Goal: Register for event/course

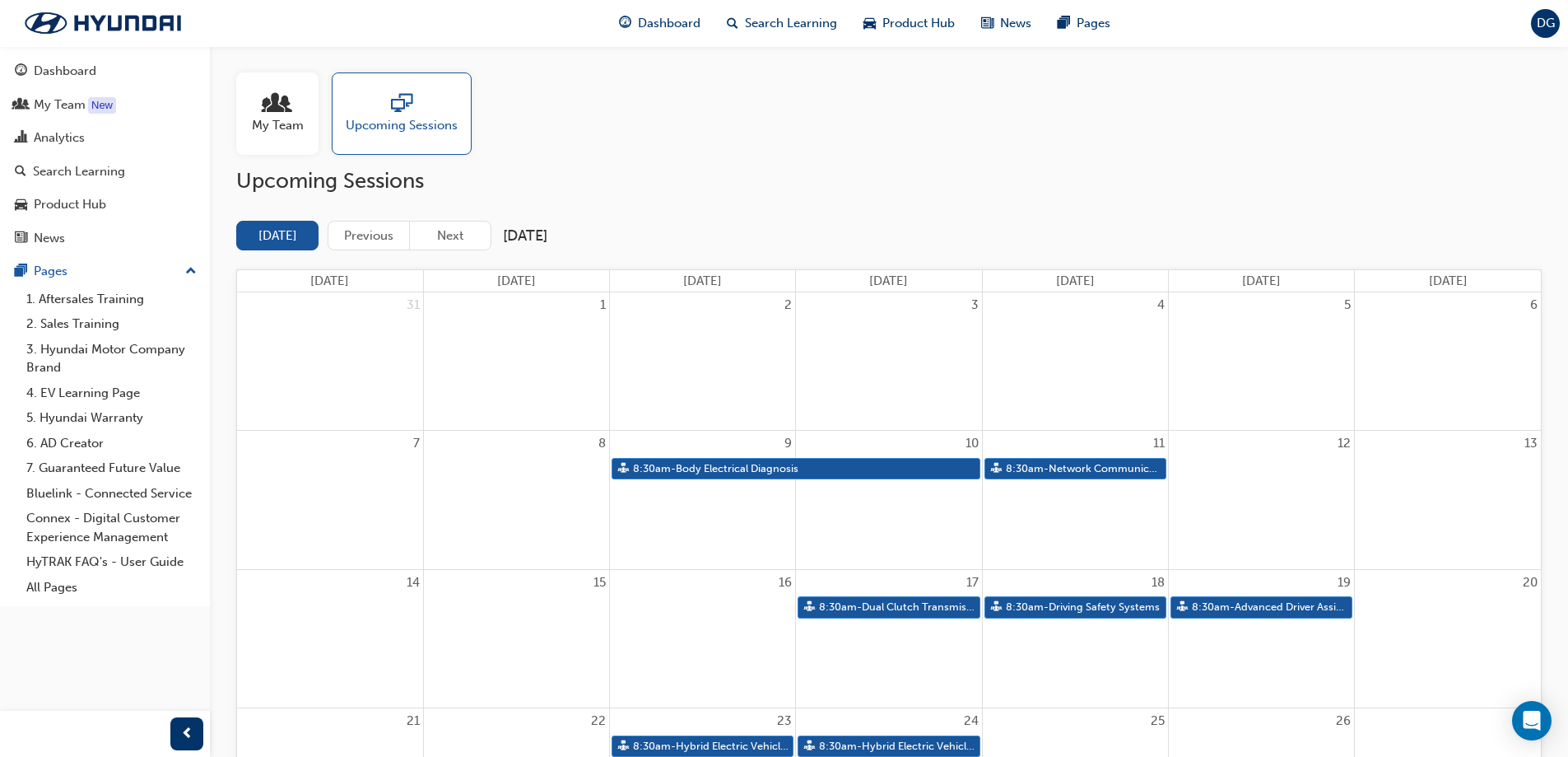
scroll to position [274, 0]
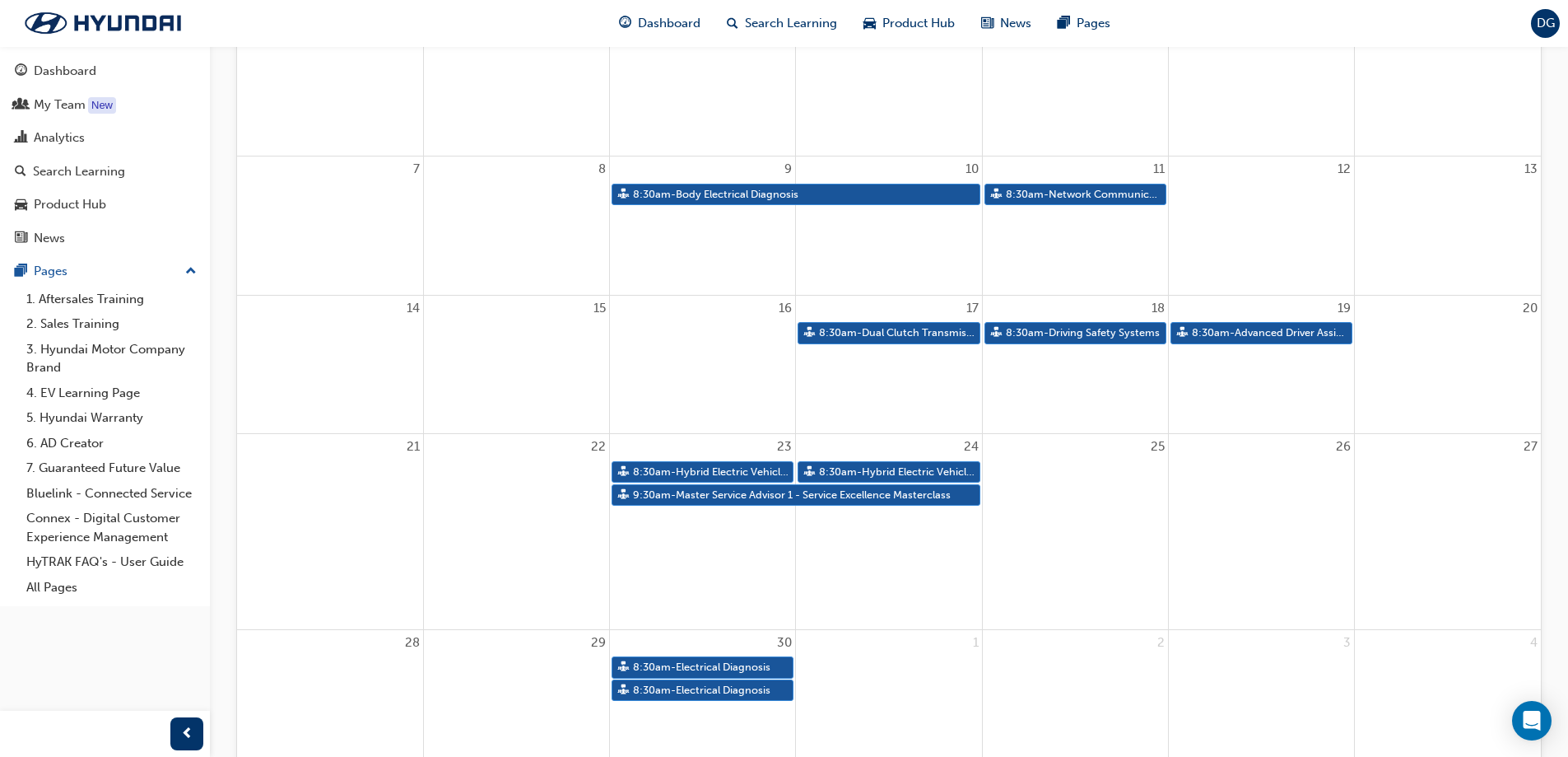
click at [698, 498] on link "9:30am - Master Service Advisor 1 - Service Excellence Masterclass" at bounding box center [796, 496] width 368 height 22
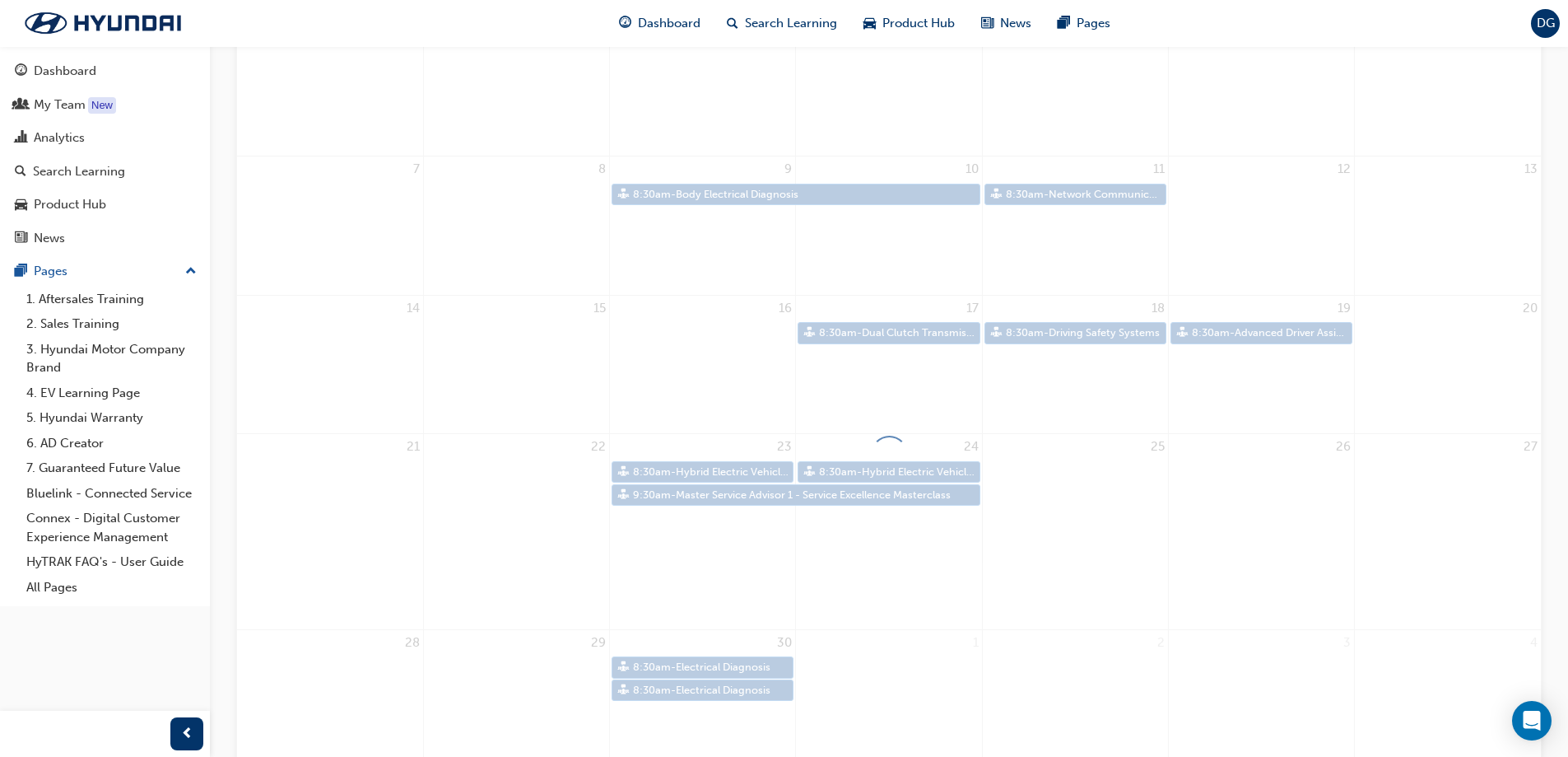
click at [698, 498] on div at bounding box center [889, 455] width 1306 height 1017
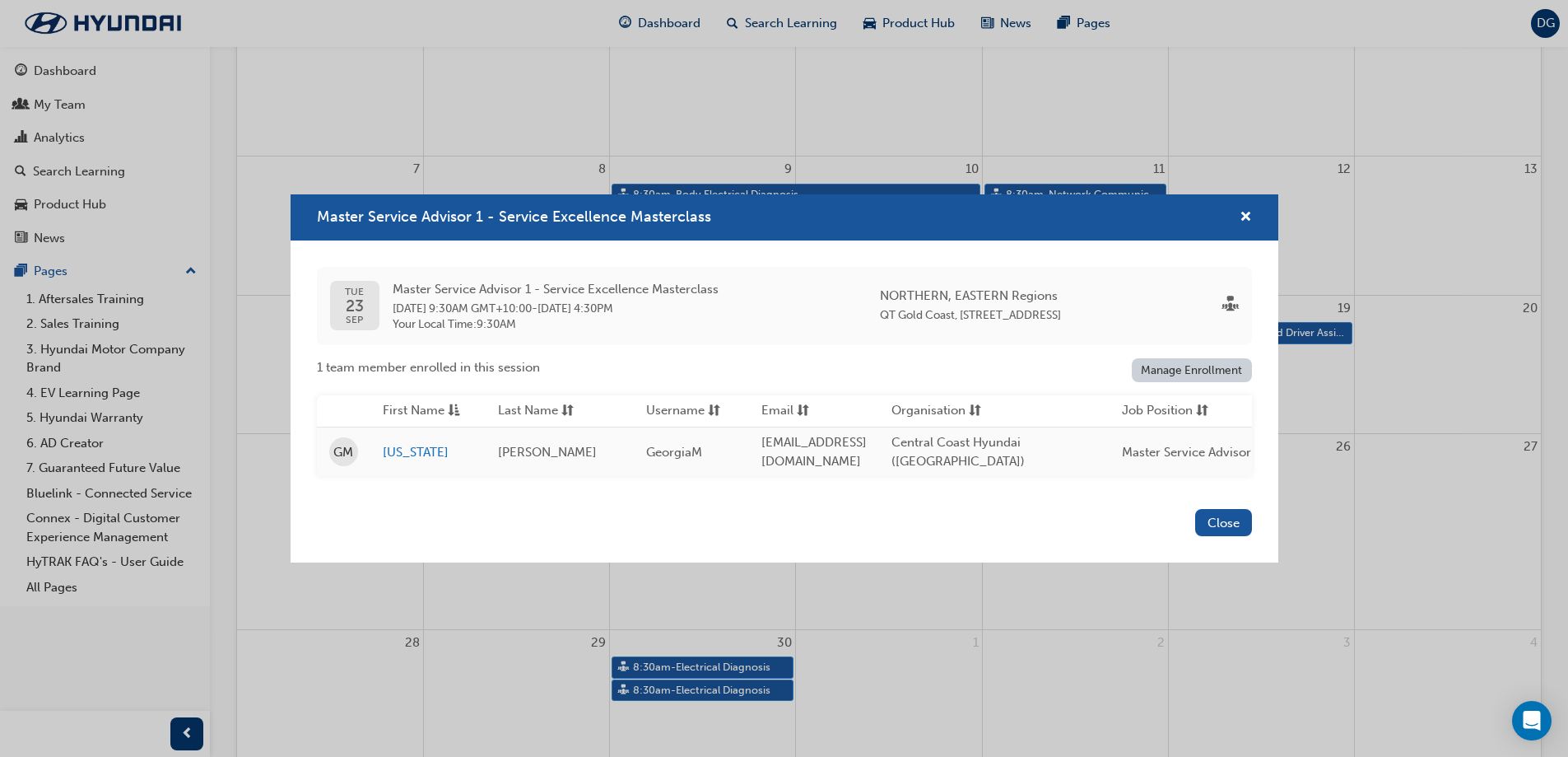
click at [1172, 367] on link "Manage Enrollment" at bounding box center [1192, 370] width 120 height 24
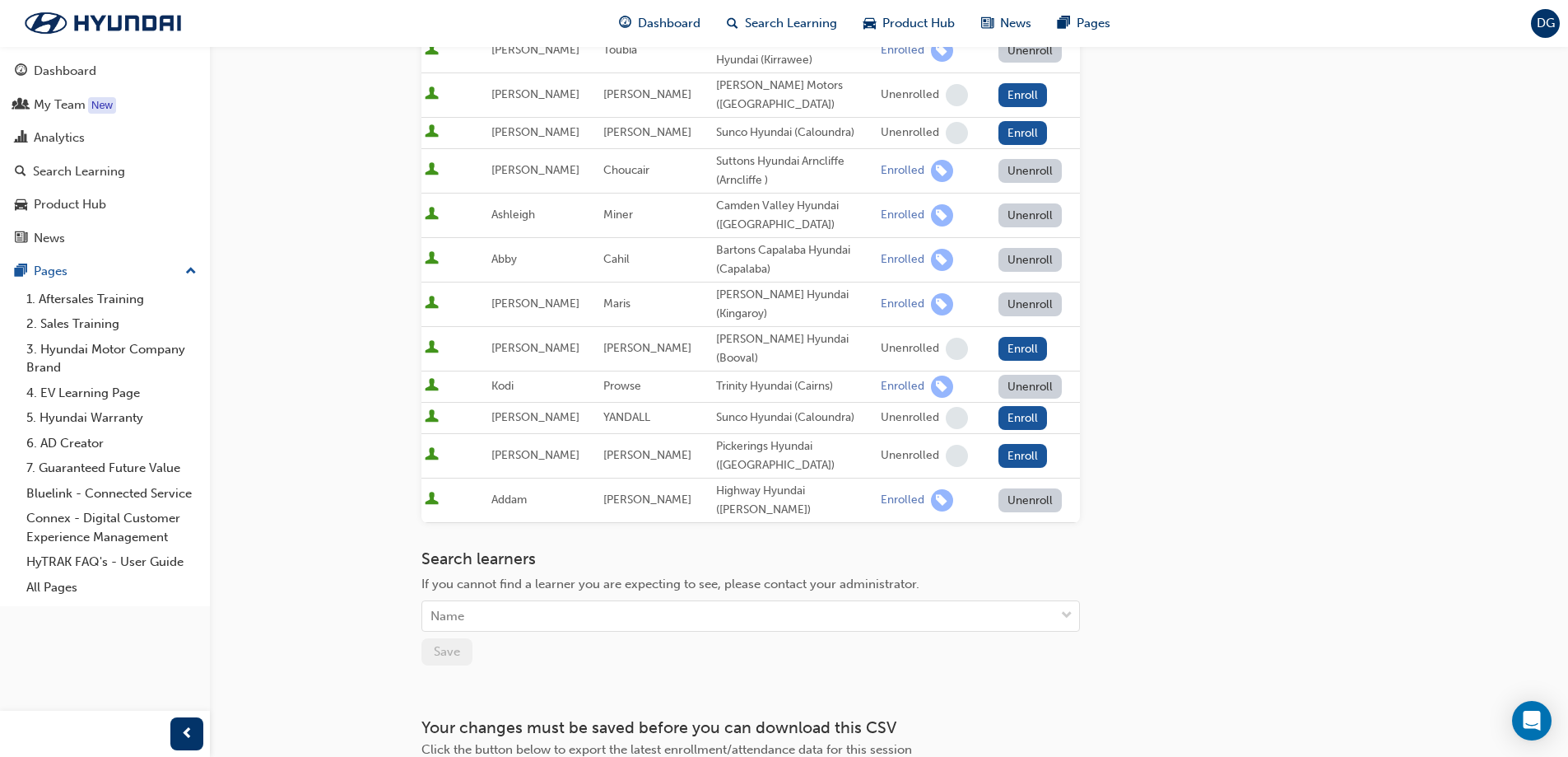
scroll to position [673, 0]
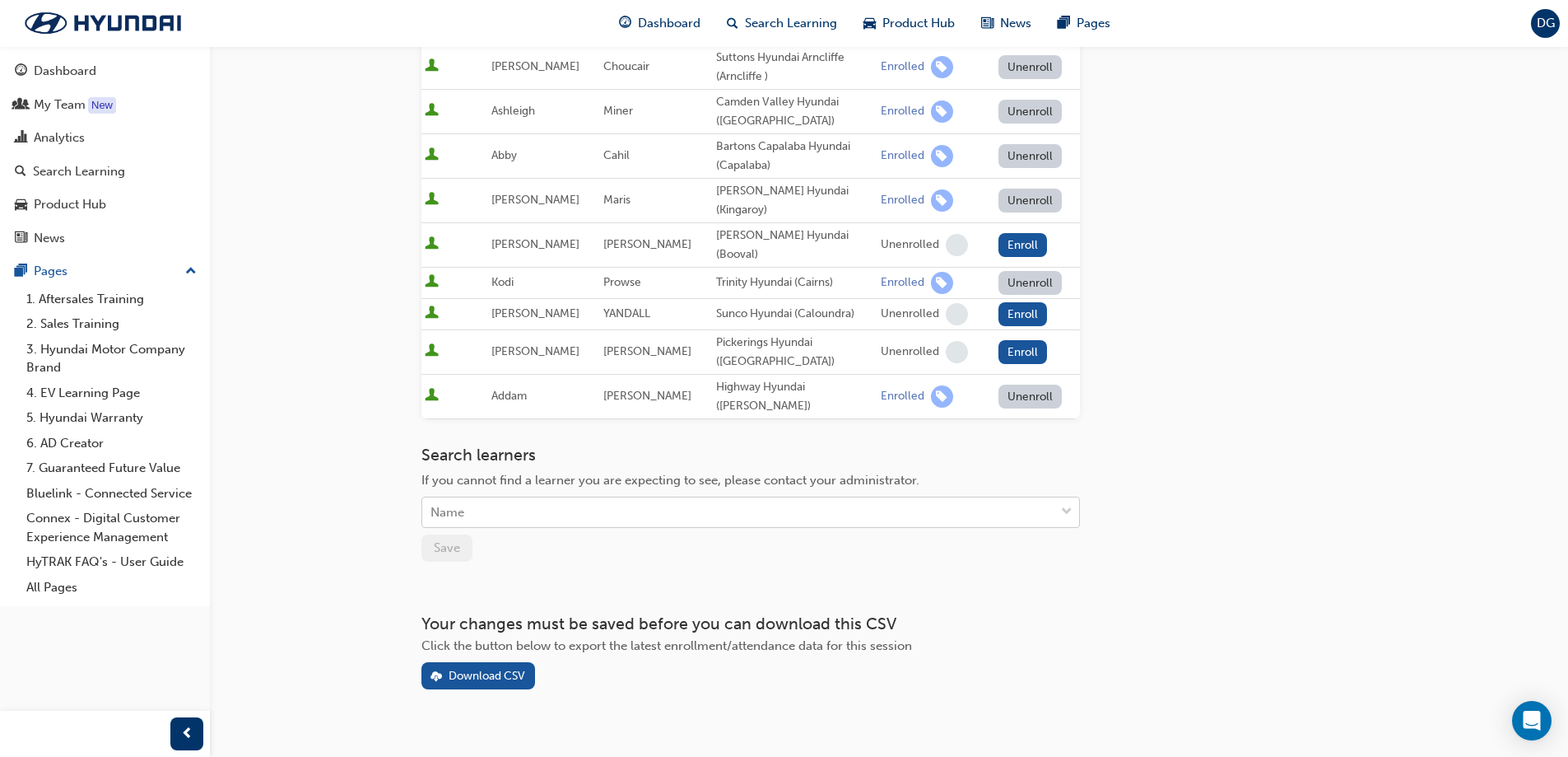
click at [438, 503] on div "Name" at bounding box center [446, 513] width 33 height 19
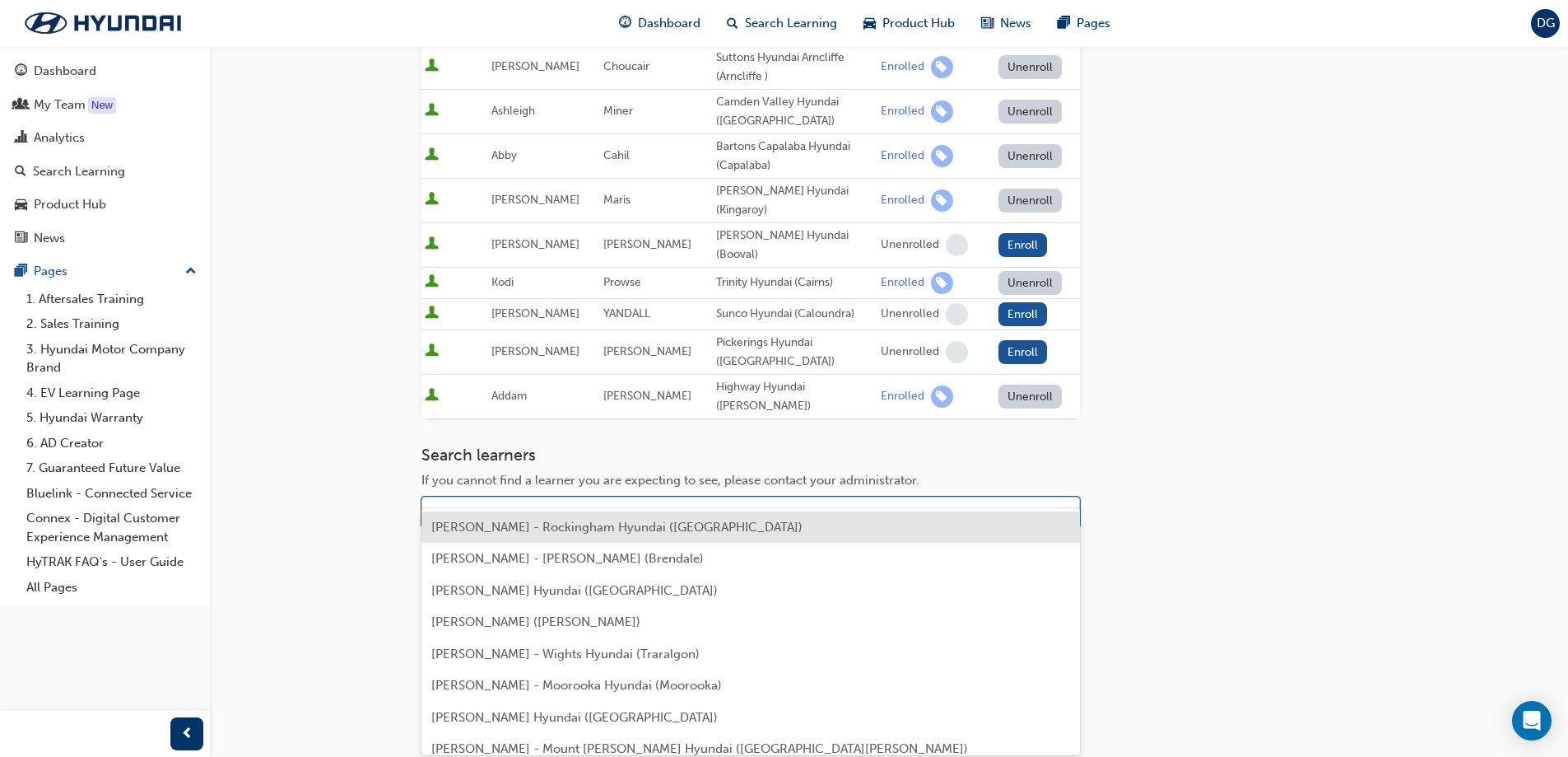
type input "[PERSON_NAME]"
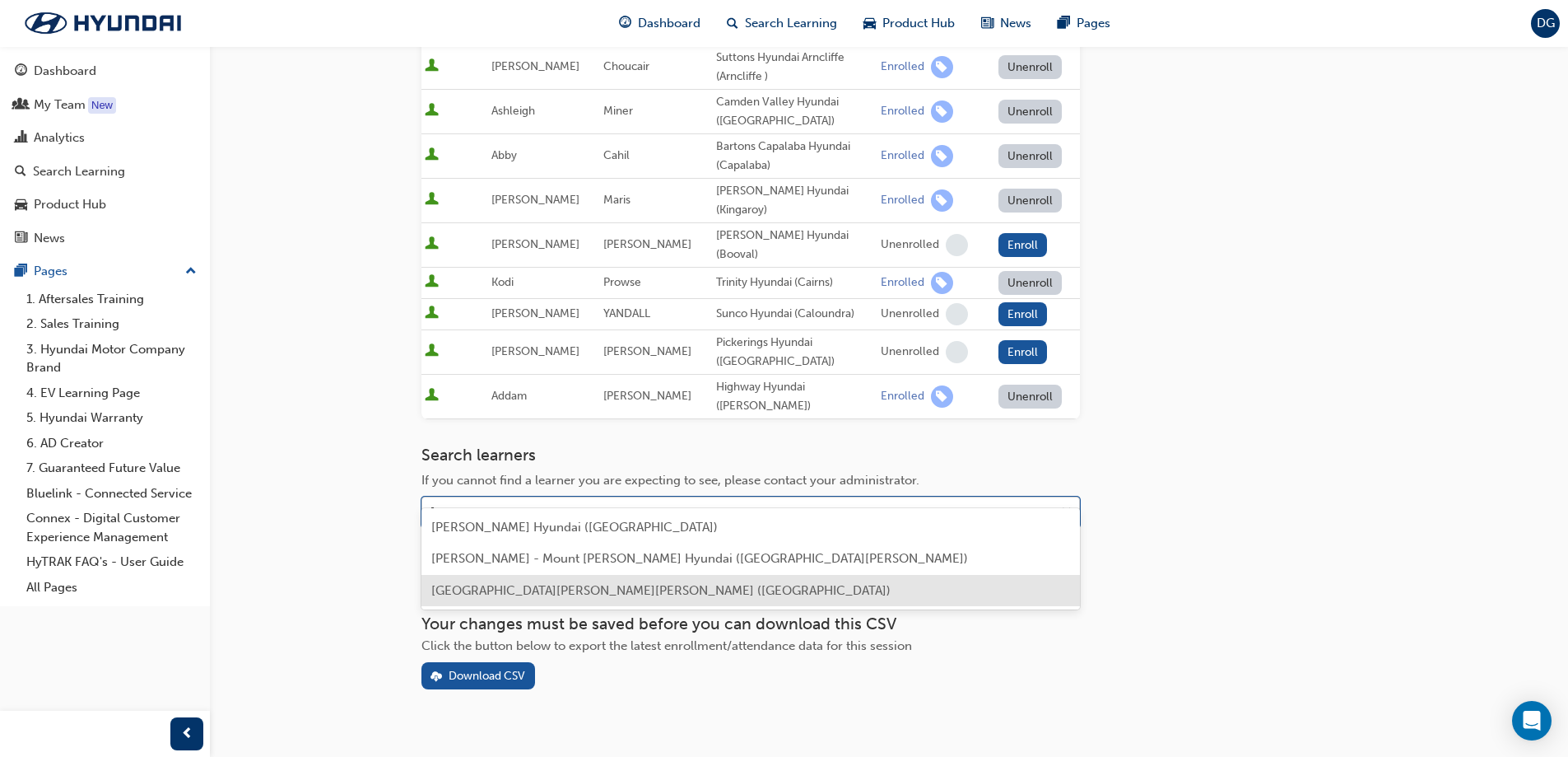
click at [496, 587] on span "[GEOGRAPHIC_DATA][PERSON_NAME][PERSON_NAME] ([GEOGRAPHIC_DATA])" at bounding box center [661, 590] width 459 height 15
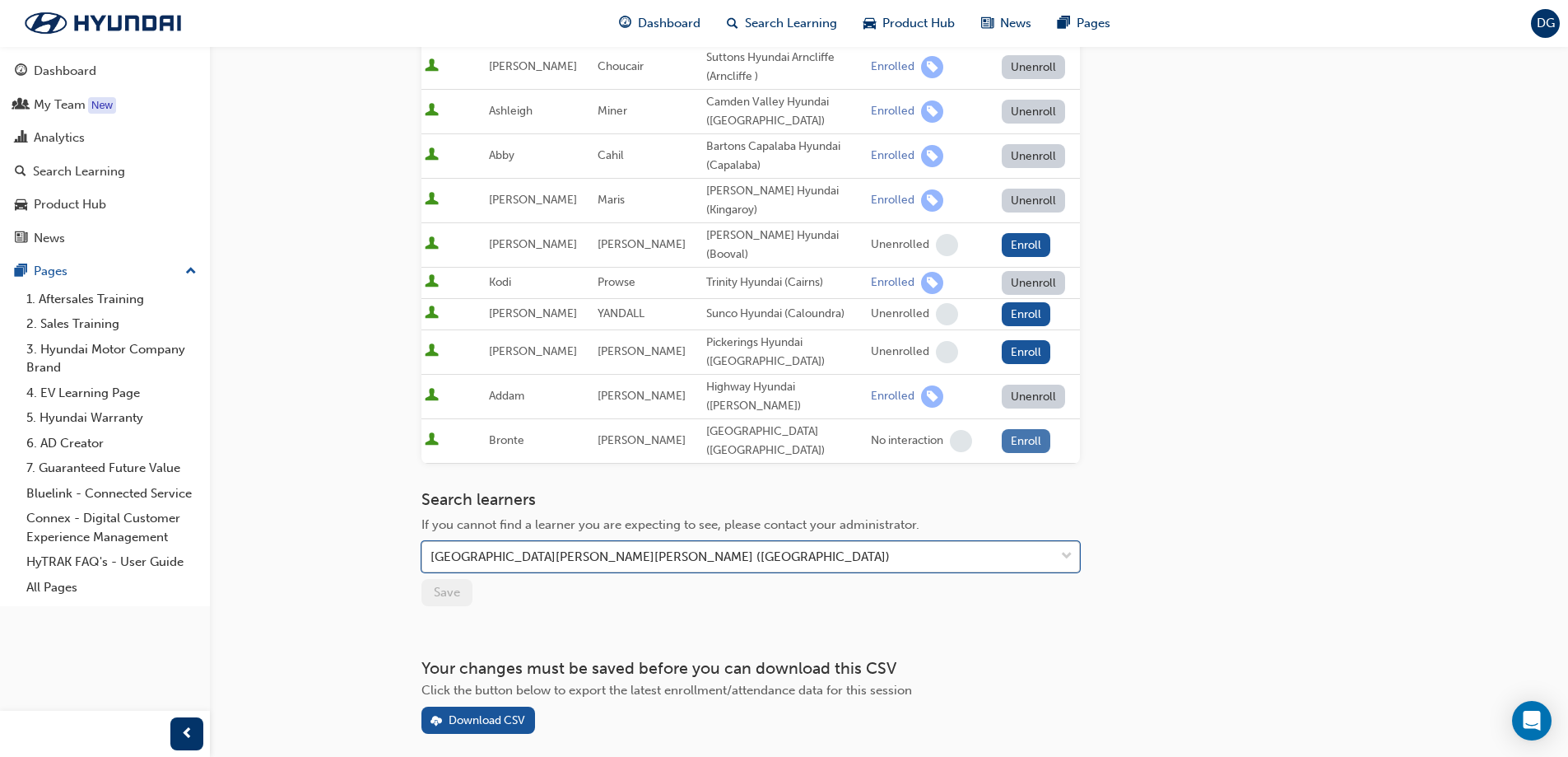
click at [1007, 430] on button "Enroll" at bounding box center [1026, 442] width 50 height 24
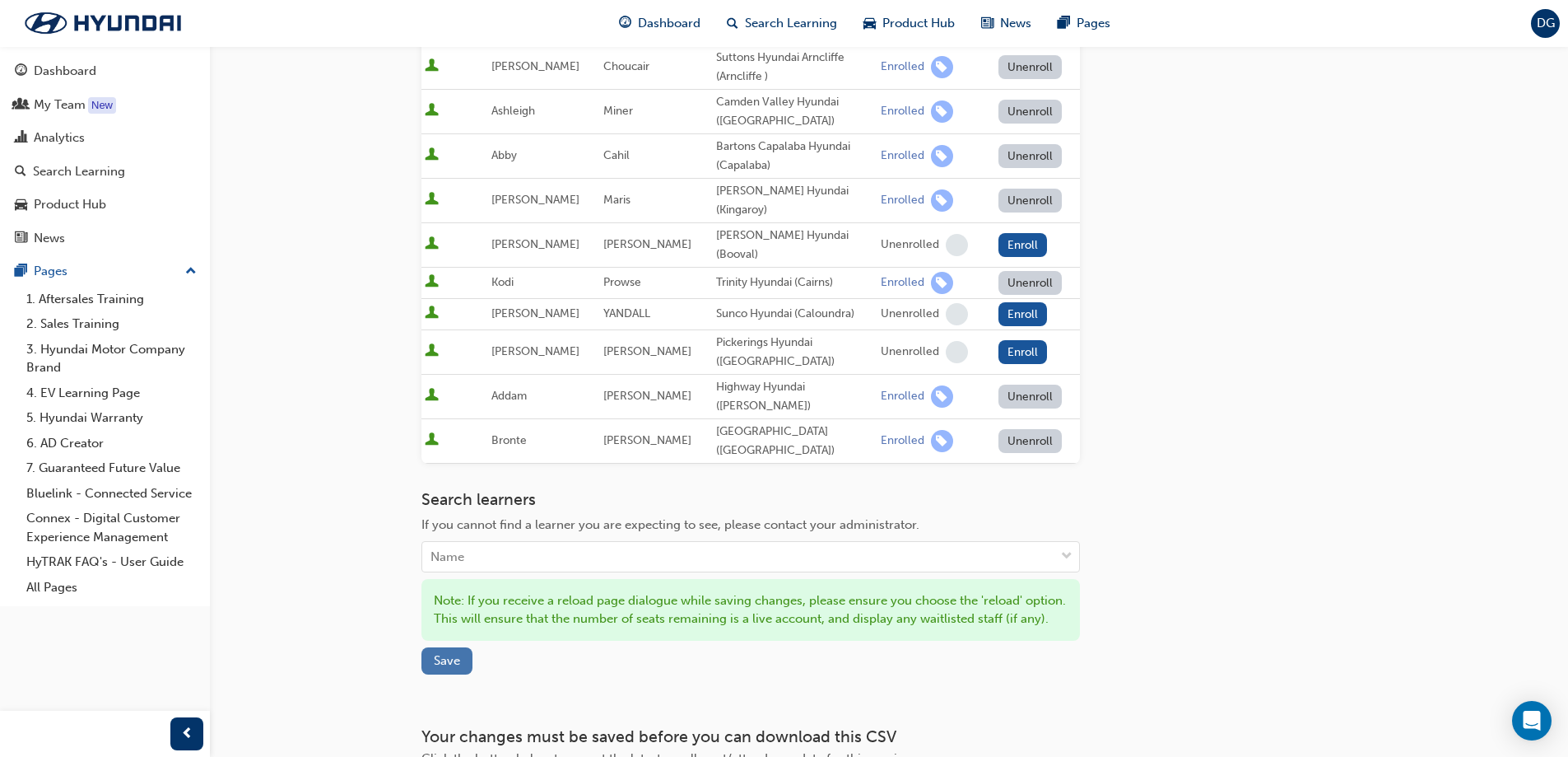
click at [454, 653] on span "Save" at bounding box center [446, 660] width 27 height 15
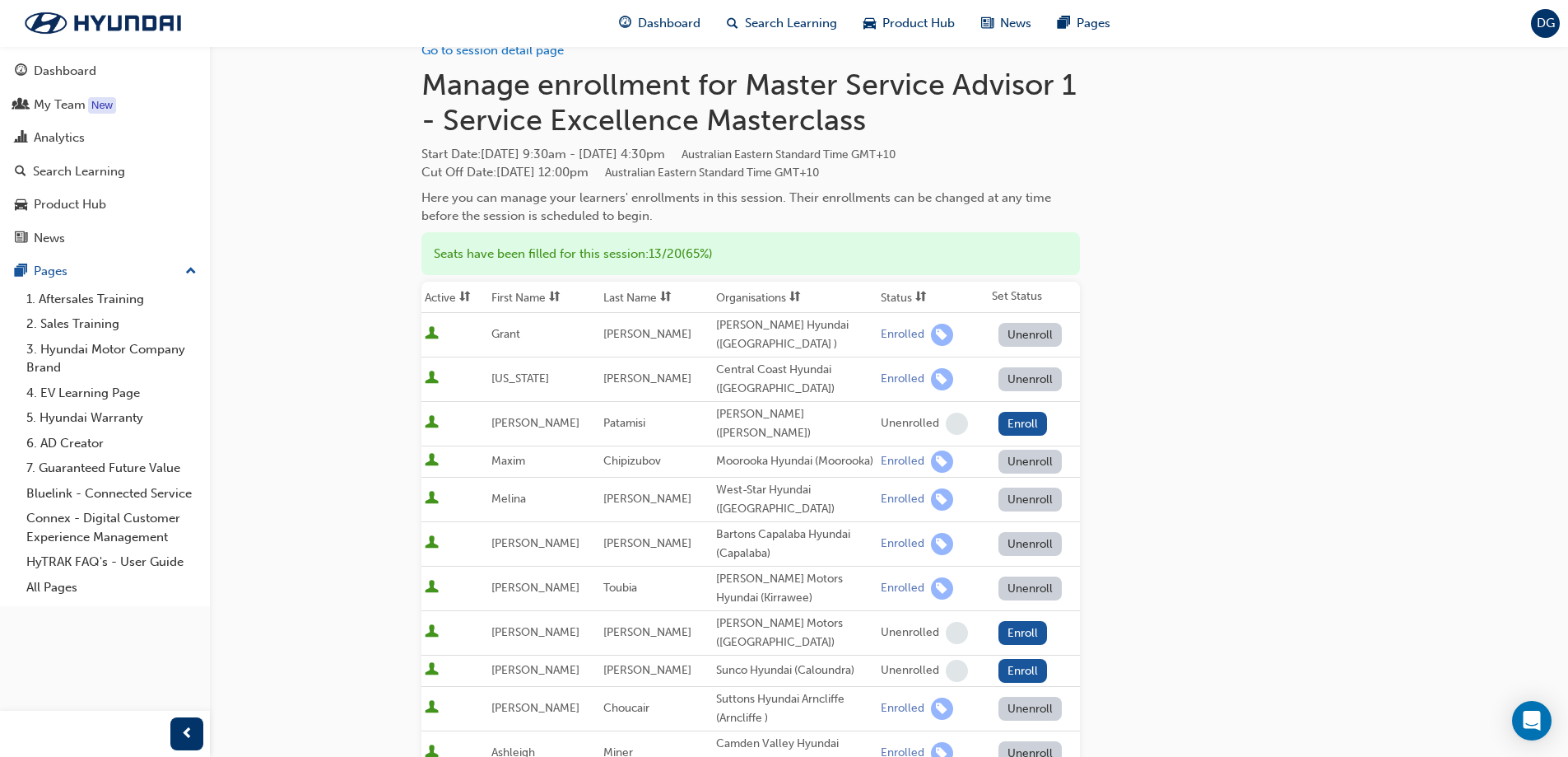
scroll to position [0, 0]
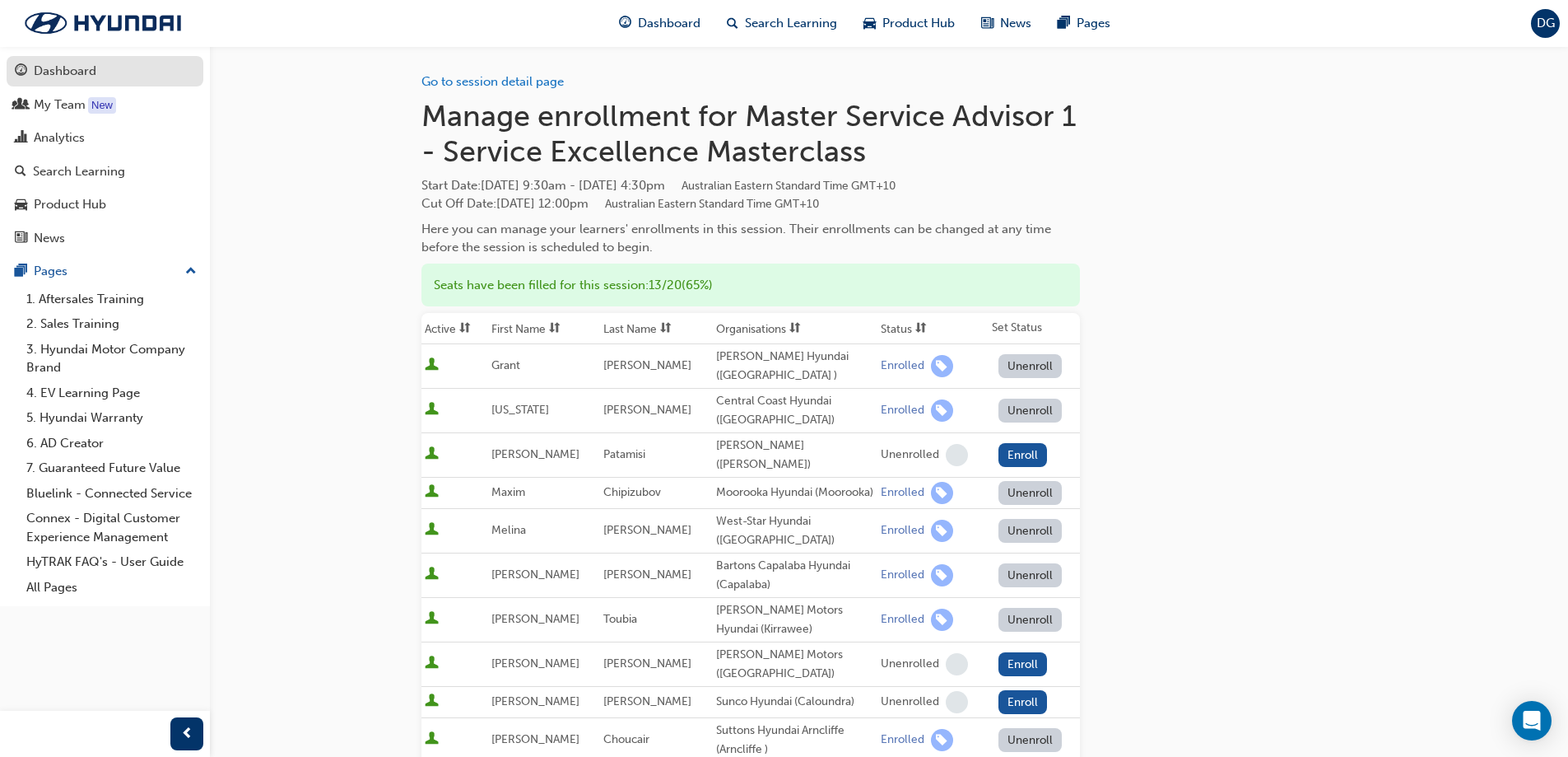
click at [75, 67] on div "Dashboard" at bounding box center [64, 71] width 63 height 19
